Goal: Information Seeking & Learning: Understand process/instructions

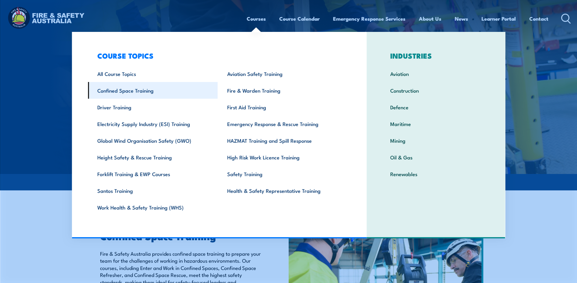
click at [131, 92] on link "Confined Space Training" at bounding box center [153, 90] width 130 height 17
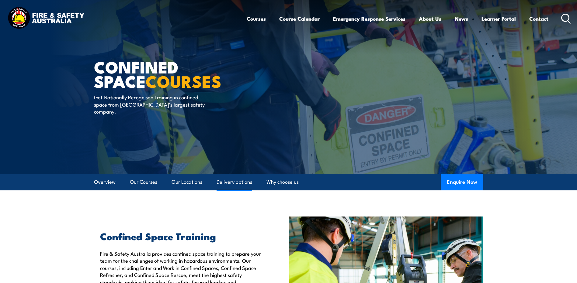
click at [231, 183] on link "Delivery options" at bounding box center [234, 182] width 36 height 16
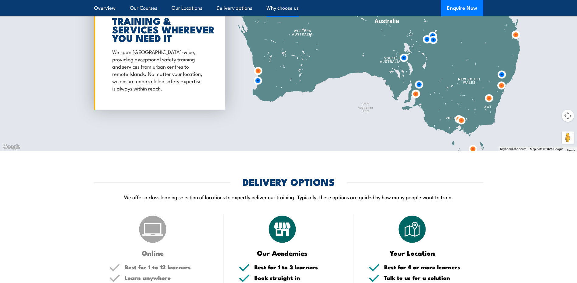
scroll to position [852, 0]
